Goal: Navigation & Orientation: Find specific page/section

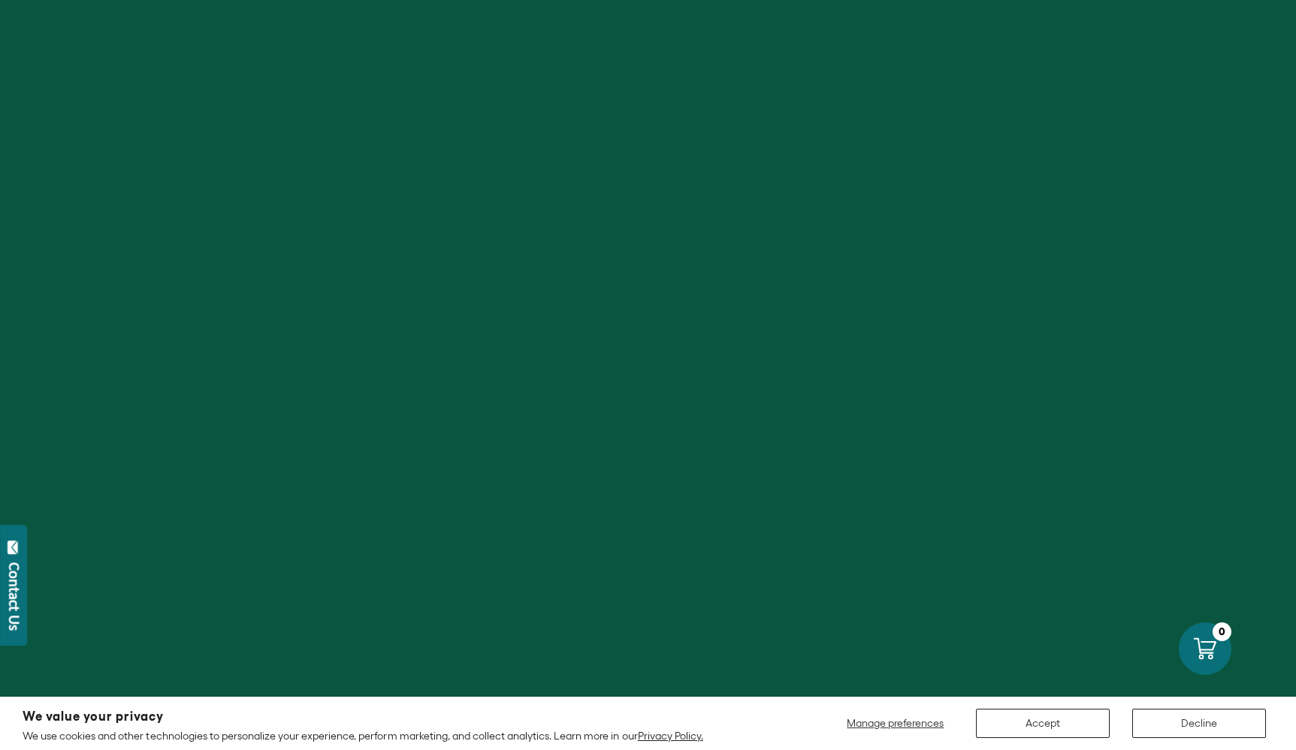
click at [1012, 714] on button "Accept" at bounding box center [1043, 723] width 134 height 29
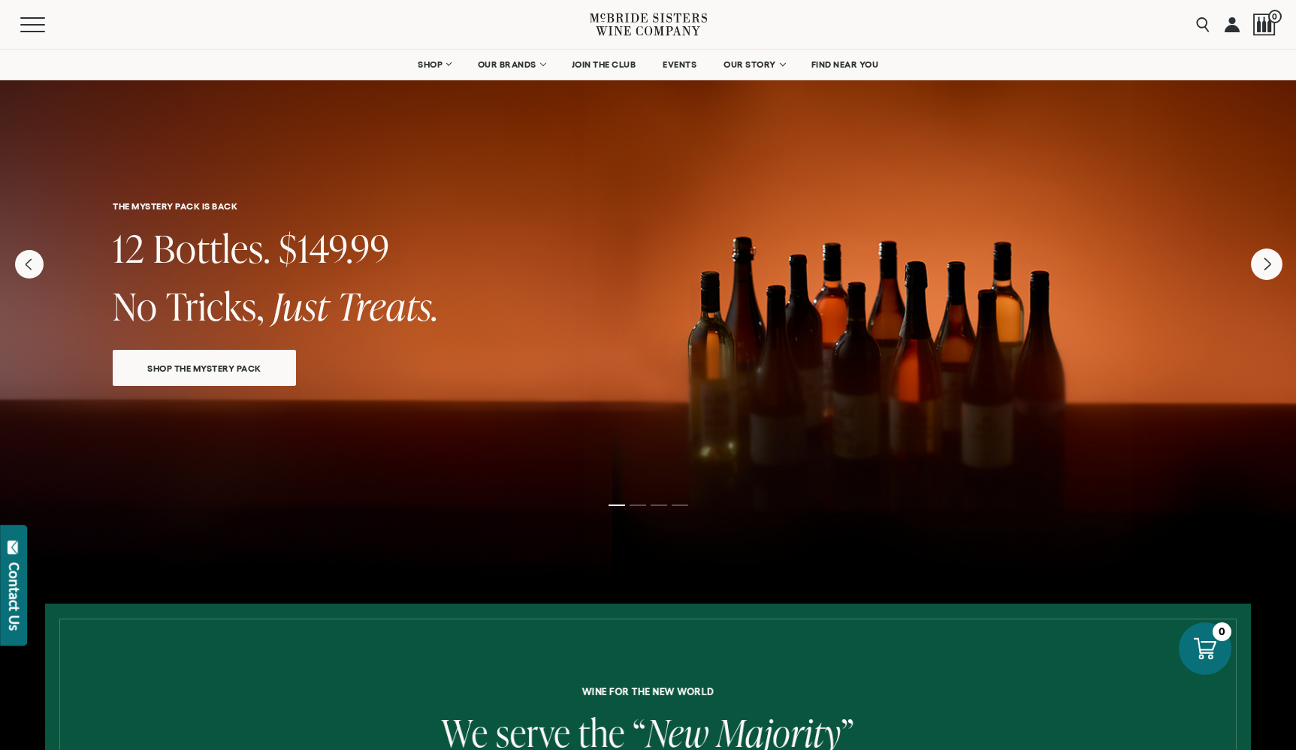
click at [1267, 250] on icon "Next" at bounding box center [1267, 265] width 32 height 32
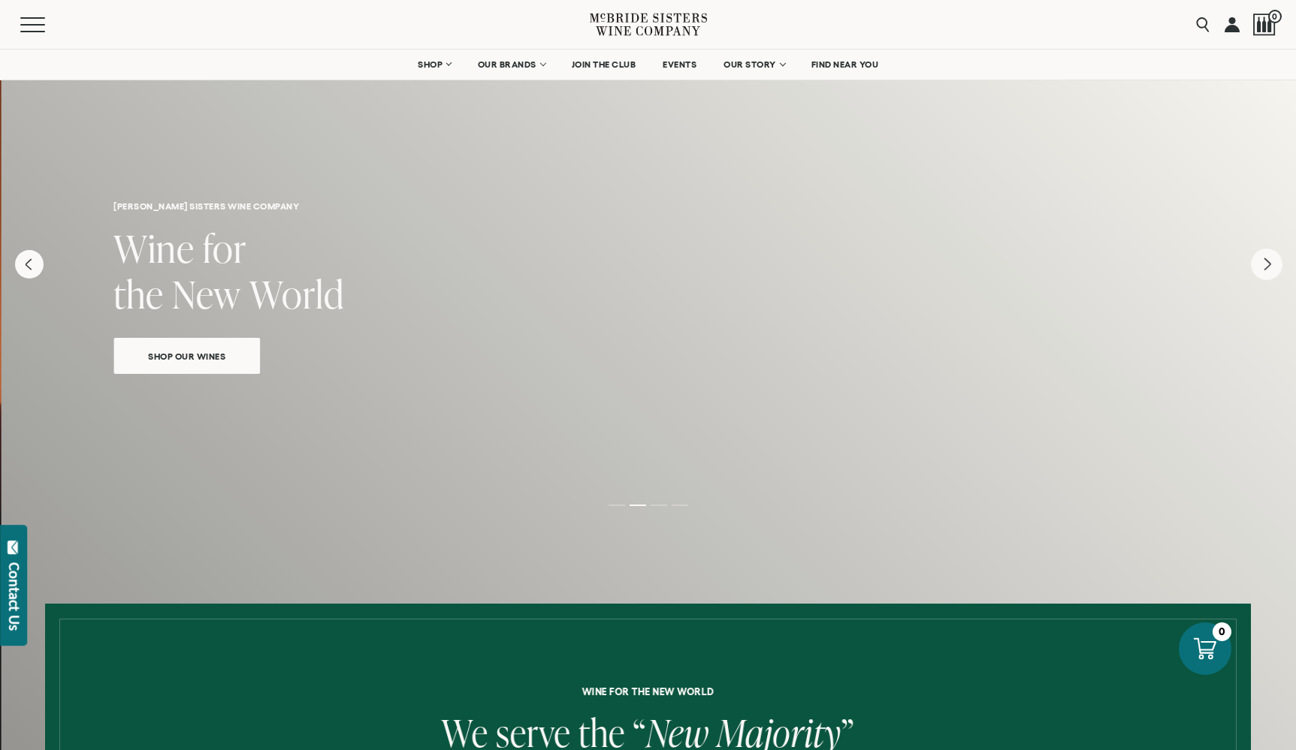
click at [1261, 263] on icon "Next" at bounding box center [1267, 265] width 32 height 32
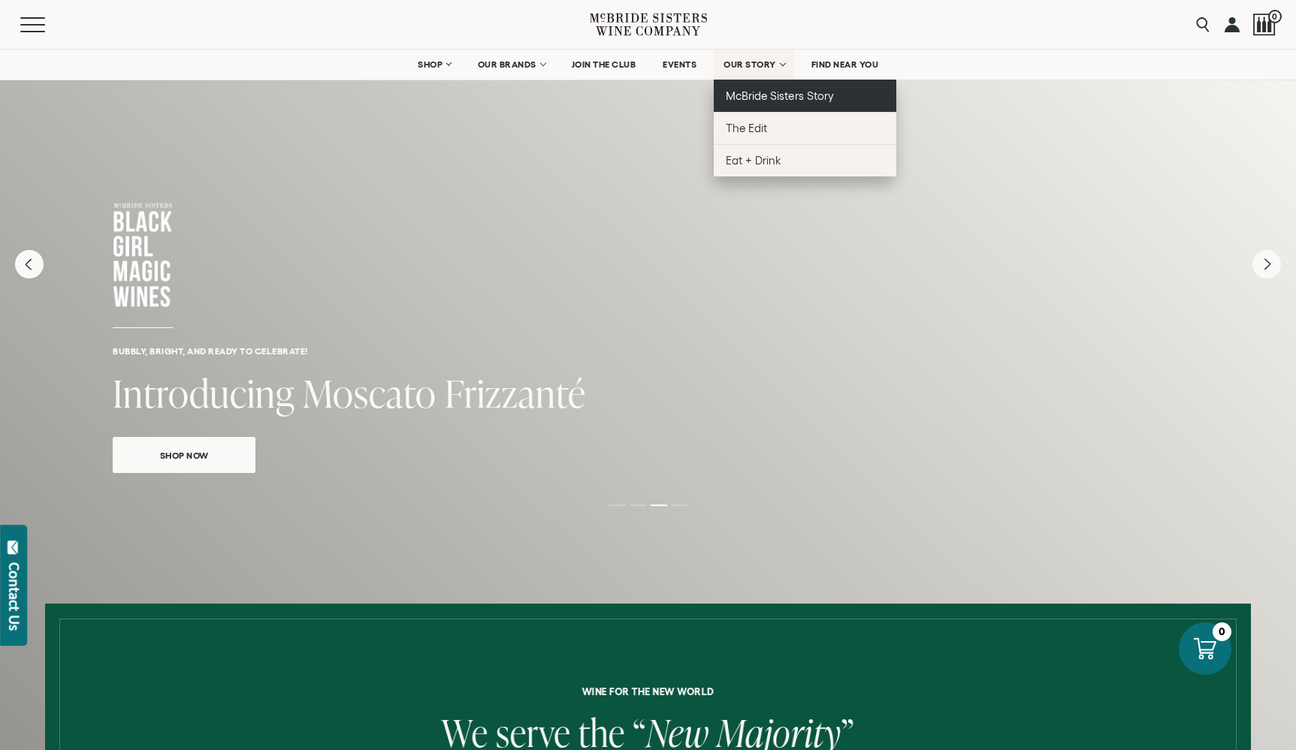
click at [751, 97] on span "McBride Sisters Story" at bounding box center [779, 95] width 107 height 13
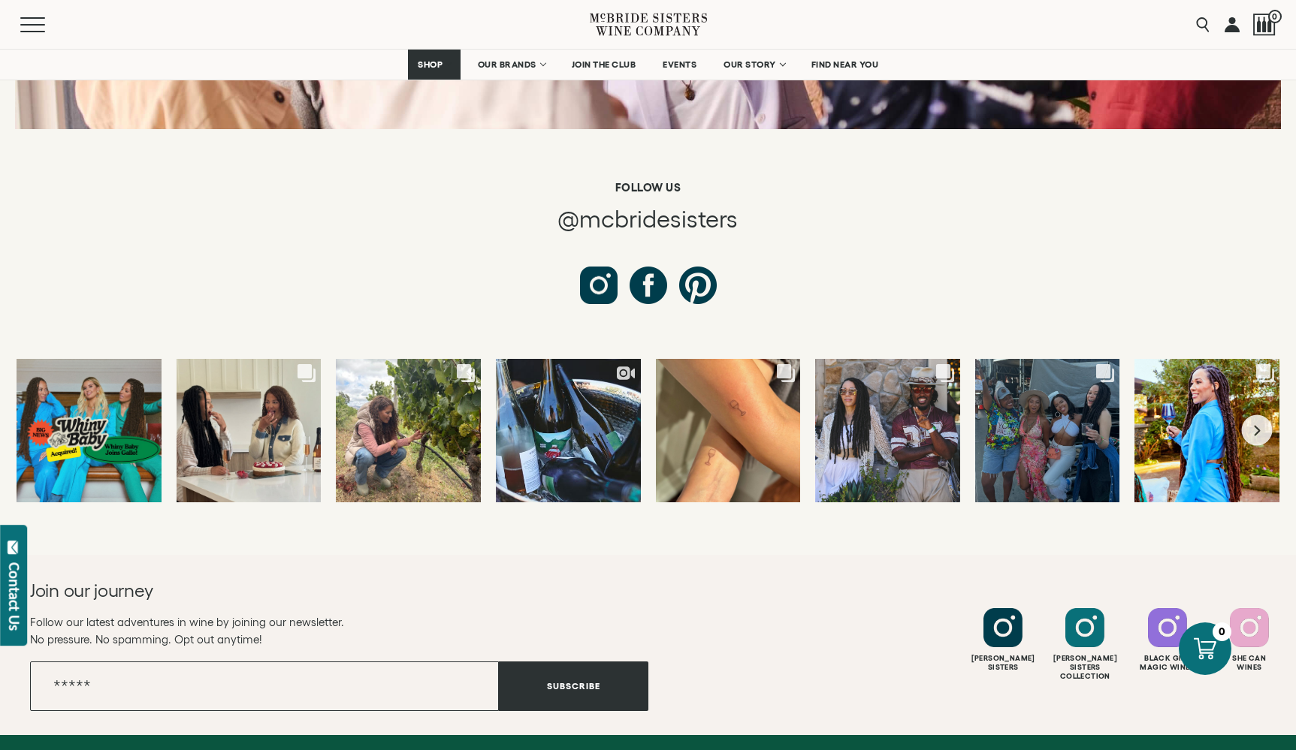
scroll to position [5572, 0]
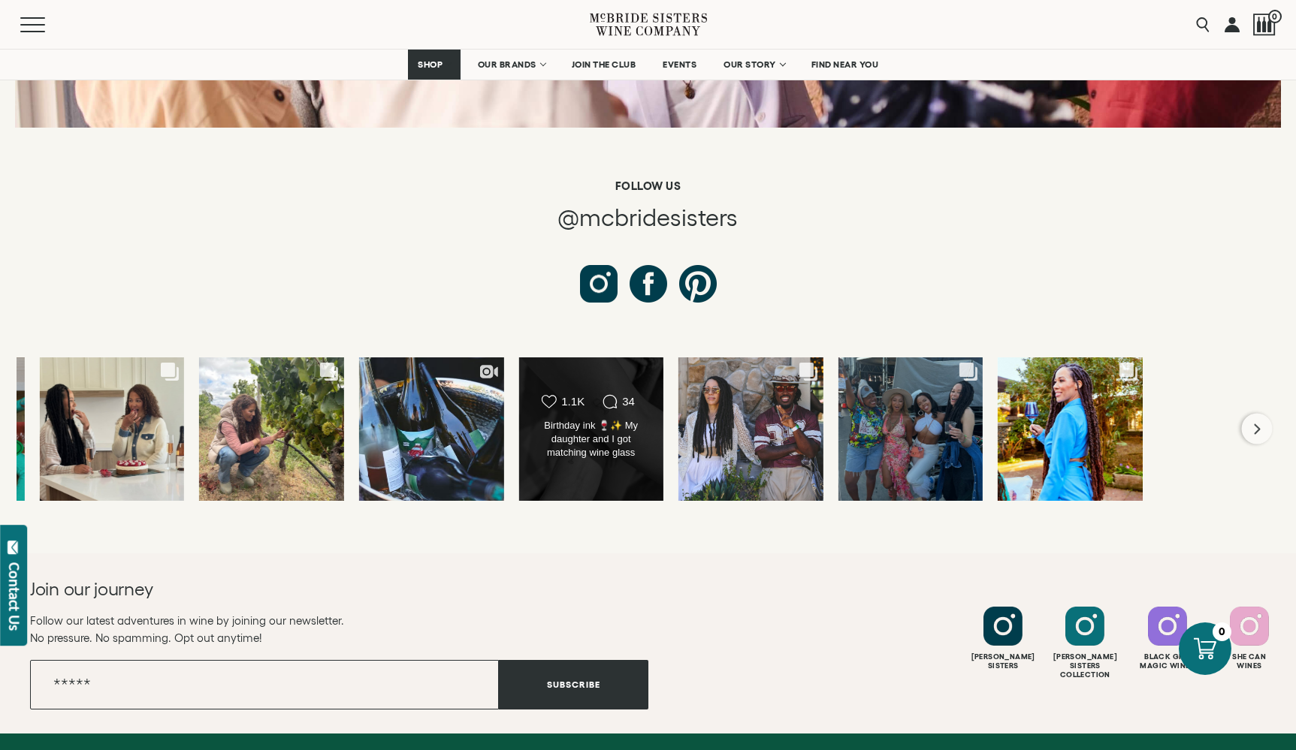
drag, startPoint x: 735, startPoint y: 338, endPoint x: 554, endPoint y: 343, distance: 181.9
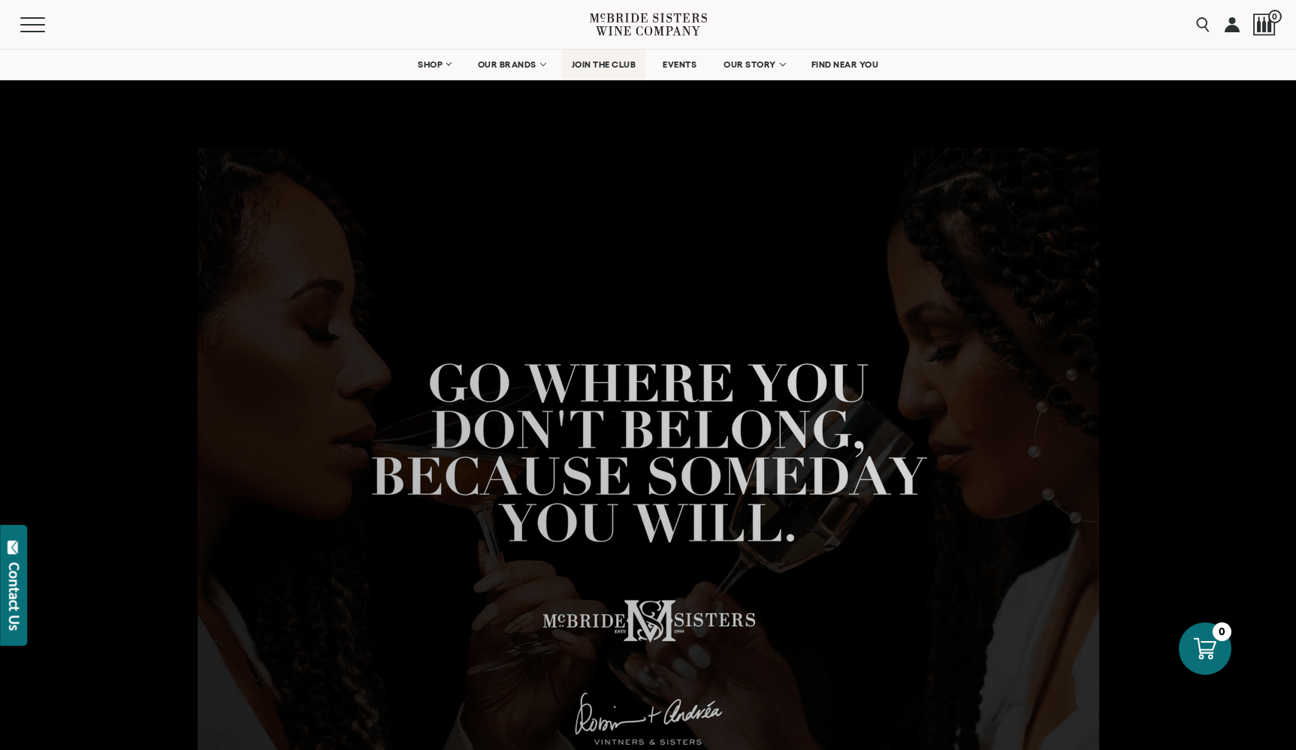
scroll to position [0, 0]
click at [596, 59] on span "JOIN THE CLUB" at bounding box center [604, 64] width 65 height 11
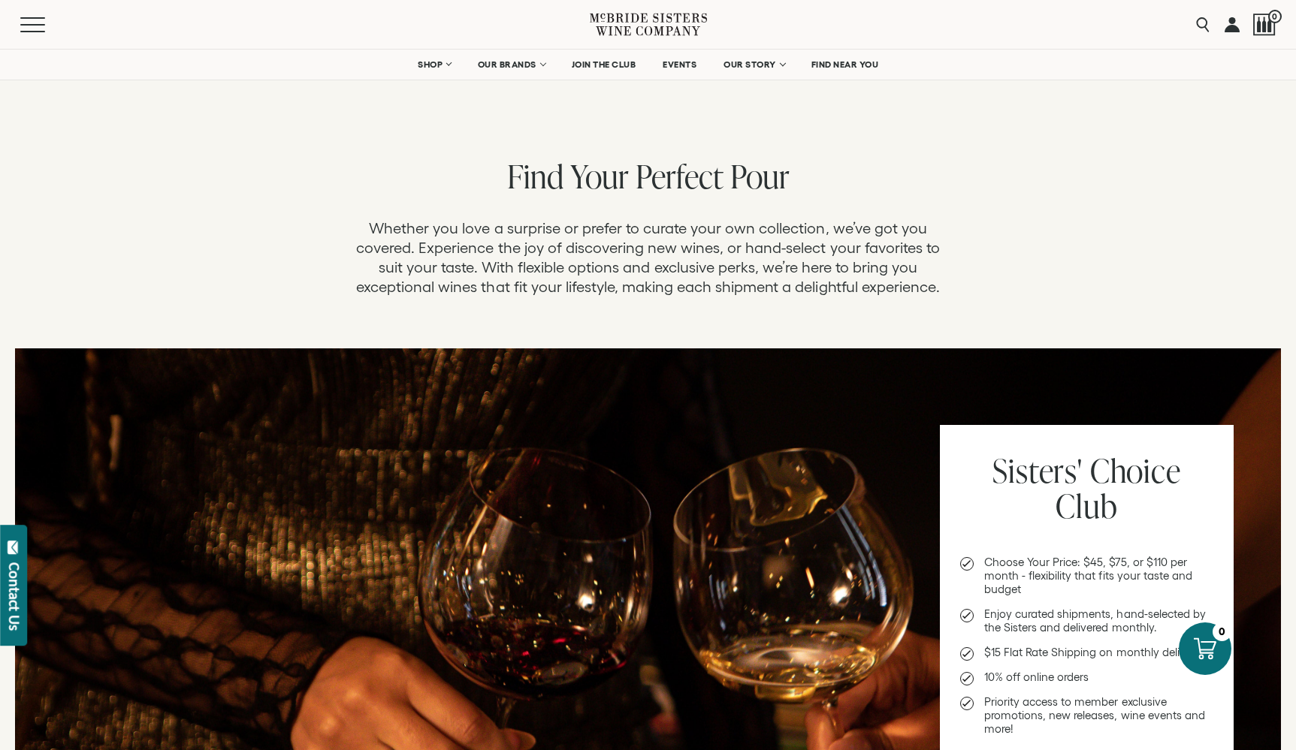
click at [1232, 29] on link at bounding box center [1231, 24] width 15 height 49
